Goal: Transaction & Acquisition: Purchase product/service

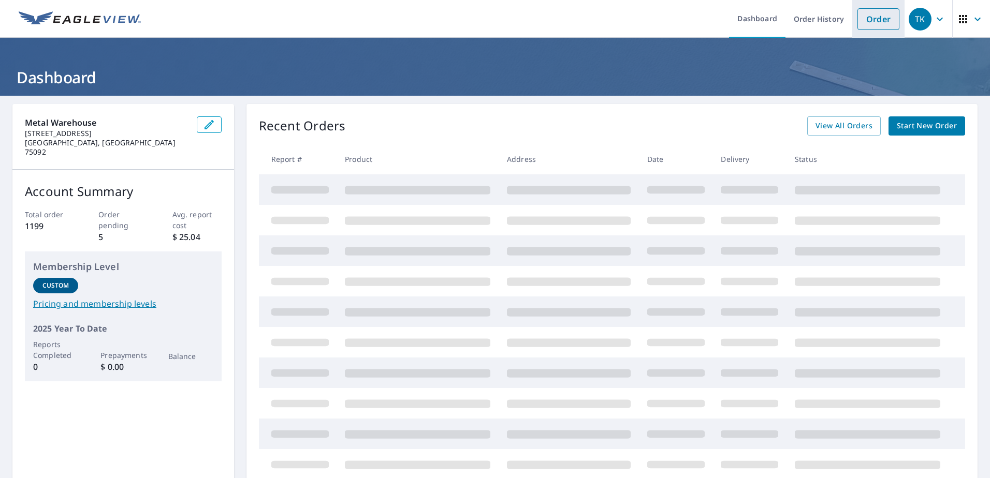
click at [872, 28] on link "Order" at bounding box center [878, 19] width 42 height 22
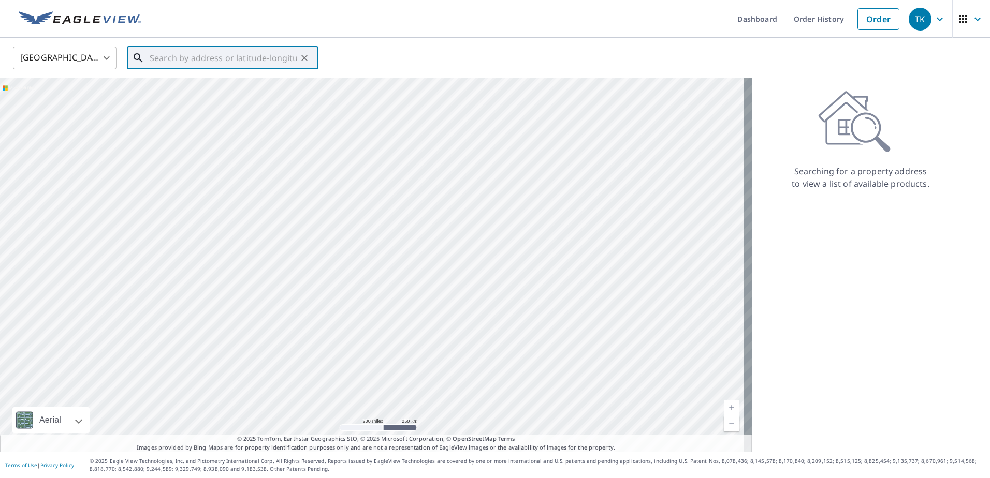
paste input "[STREET_ADDRESS][PERSON_NAME]"
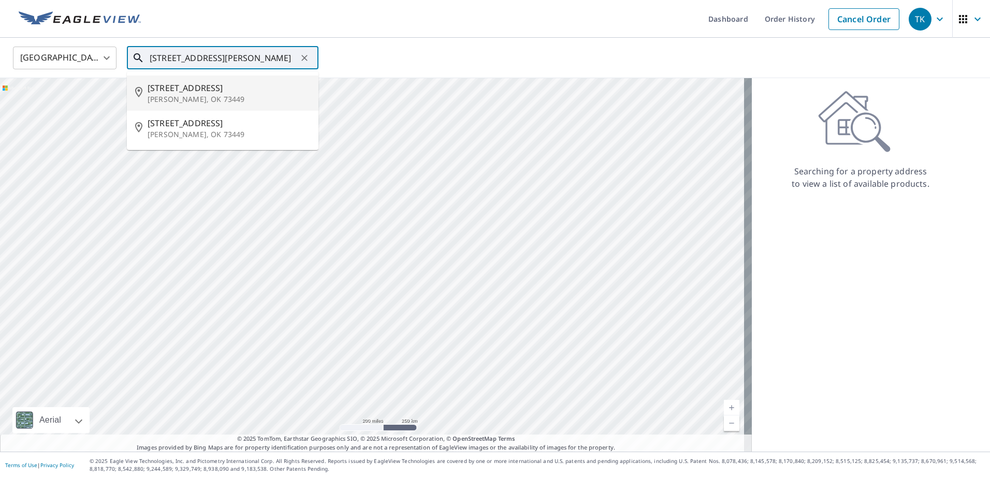
click at [202, 92] on span "[STREET_ADDRESS]" at bounding box center [229, 88] width 163 height 12
type input "[STREET_ADDRESS][PERSON_NAME]"
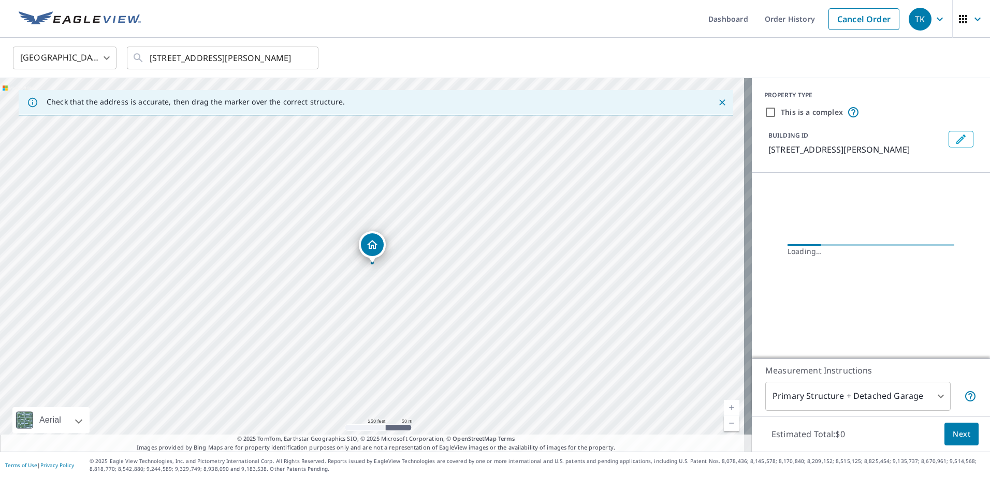
click at [724, 405] on link "Current Level 17, Zoom In" at bounding box center [732, 408] width 16 height 16
click at [724, 405] on link "Current Level 19, Zoom In" at bounding box center [732, 408] width 16 height 16
click at [724, 405] on link "Current Level 20, Zoom In Disabled" at bounding box center [732, 408] width 16 height 16
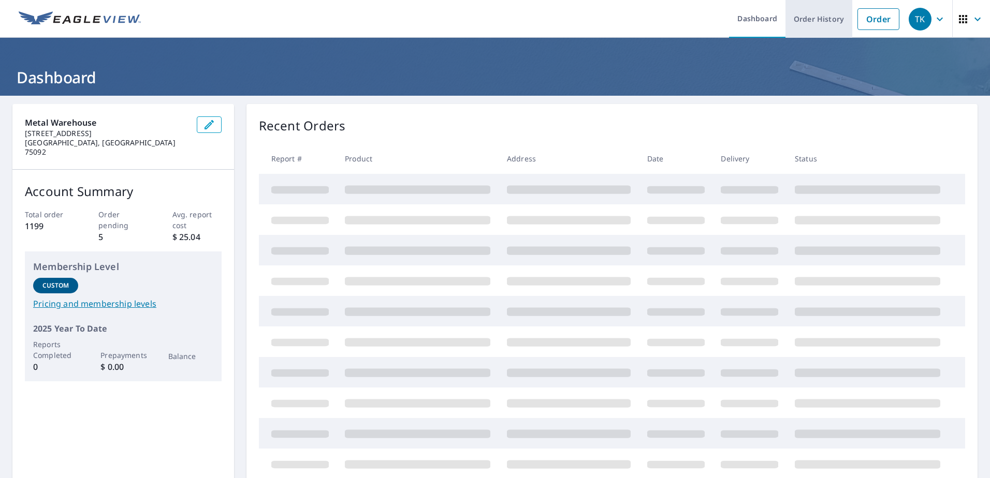
click at [804, 26] on link "Order History" at bounding box center [818, 19] width 67 height 38
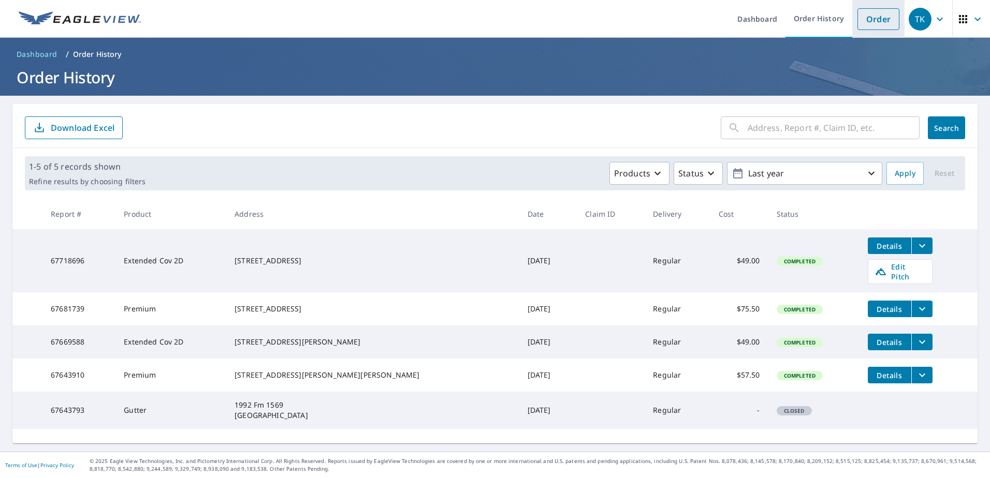
click at [875, 20] on link "Order" at bounding box center [878, 19] width 42 height 22
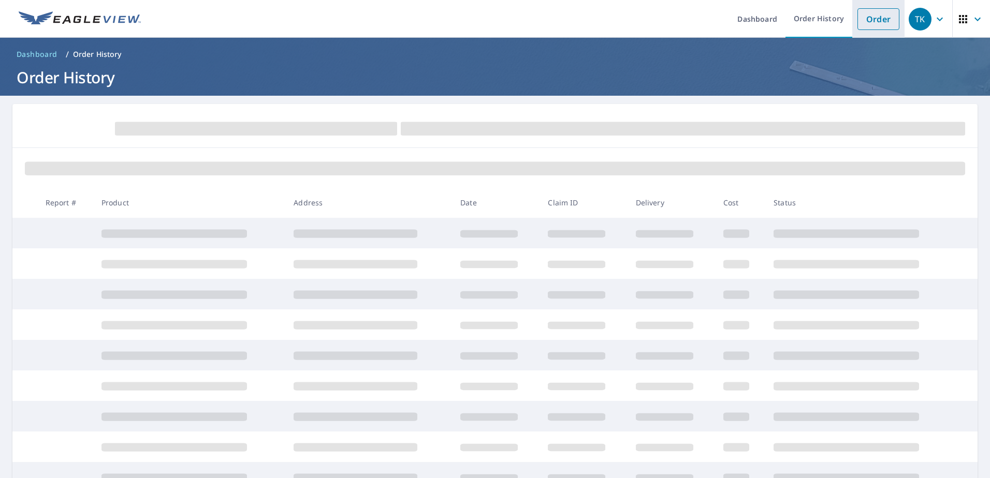
click at [877, 23] on link "Order" at bounding box center [878, 19] width 42 height 22
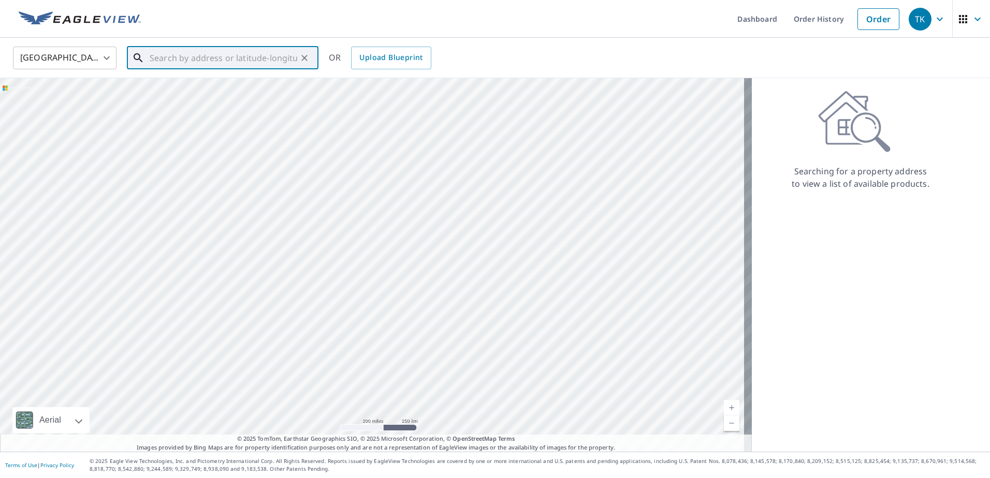
paste input "[STREET_ADDRESS][PERSON_NAME]"
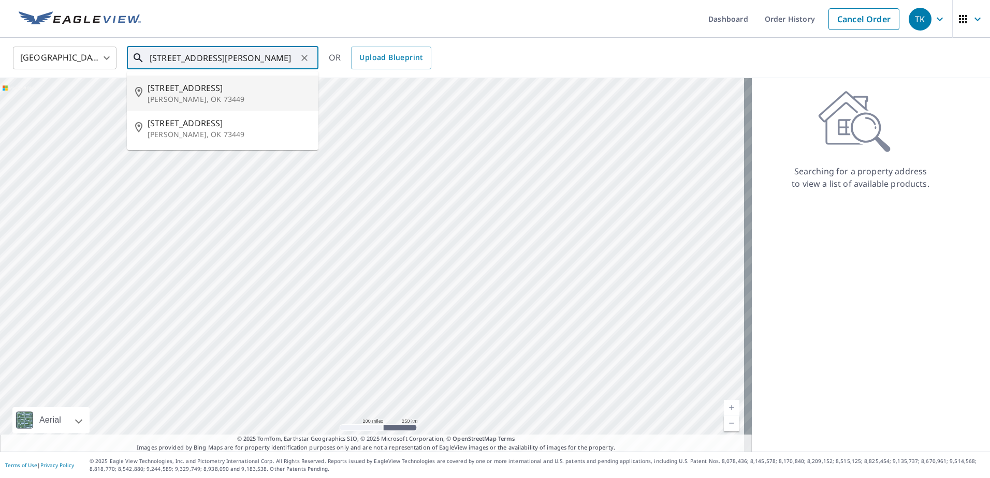
click at [222, 97] on p "[PERSON_NAME], OK 73449" at bounding box center [229, 99] width 163 height 10
type input "[STREET_ADDRESS][PERSON_NAME]"
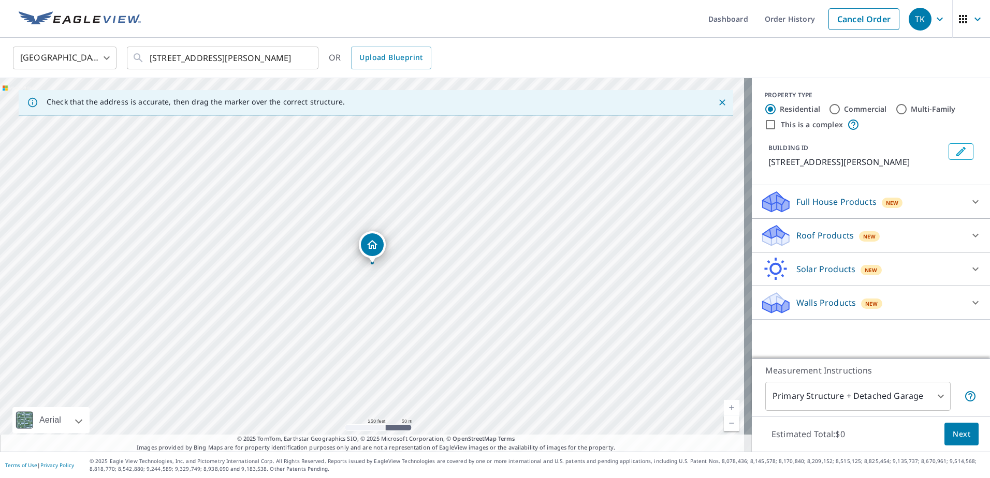
click at [724, 405] on link "Current Level 17, Zoom In" at bounding box center [732, 408] width 16 height 16
click at [724, 406] on link "Current Level 18, Zoom In" at bounding box center [732, 408] width 16 height 16
click at [820, 237] on p "Roof Products" at bounding box center [824, 235] width 57 height 12
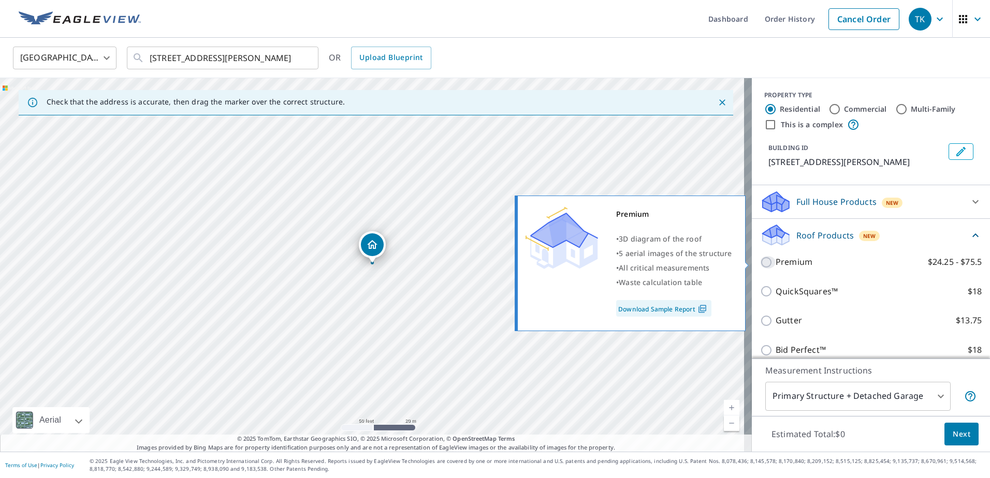
click at [760, 265] on input "Premium $24.25 - $75.5" at bounding box center [768, 262] width 16 height 12
checkbox input "true"
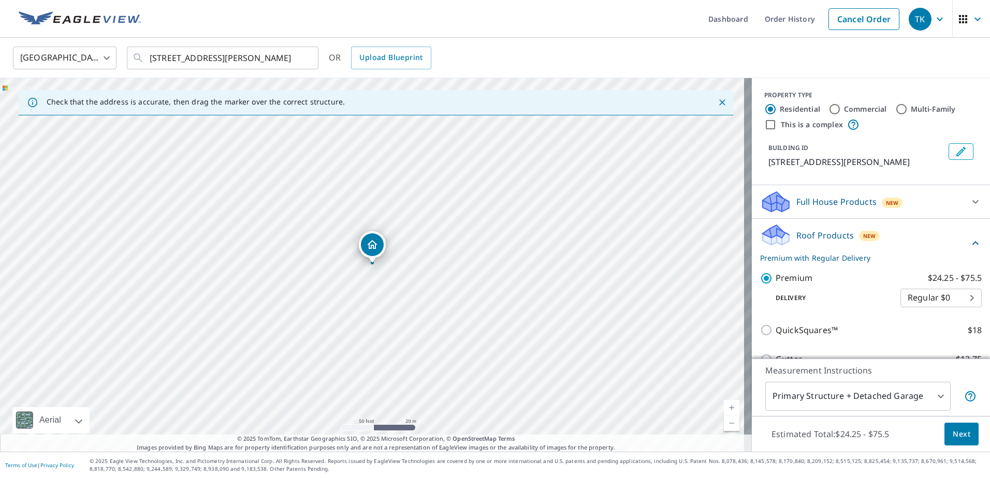
click at [965, 438] on button "Next" at bounding box center [961, 434] width 34 height 23
